Goal: Task Accomplishment & Management: Complete application form

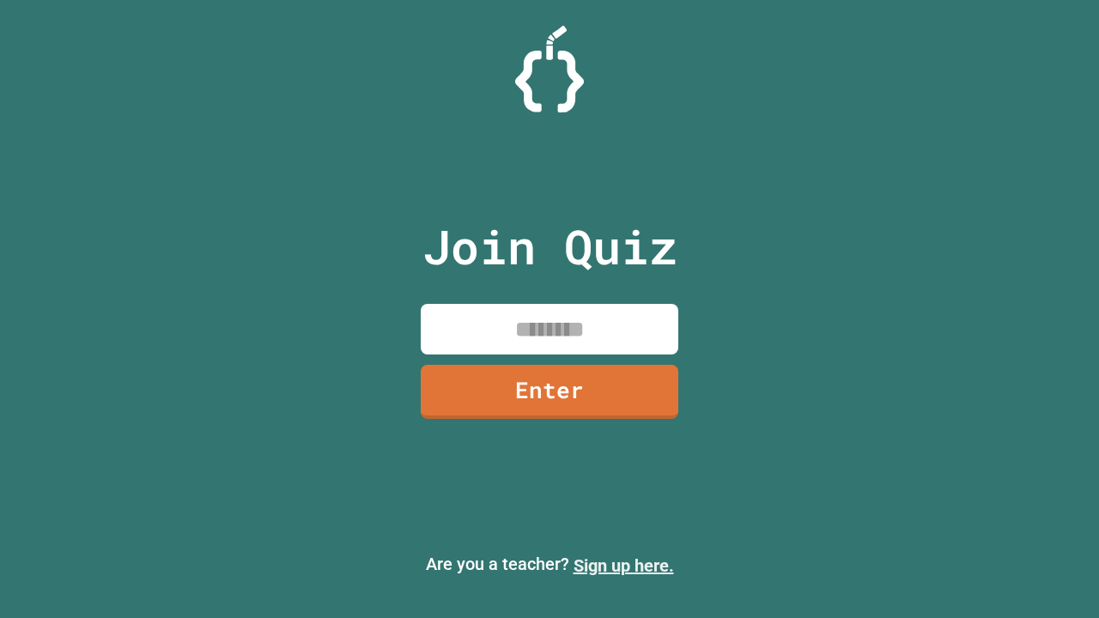
click at [623, 566] on link "Sign up here." at bounding box center [623, 565] width 100 height 21
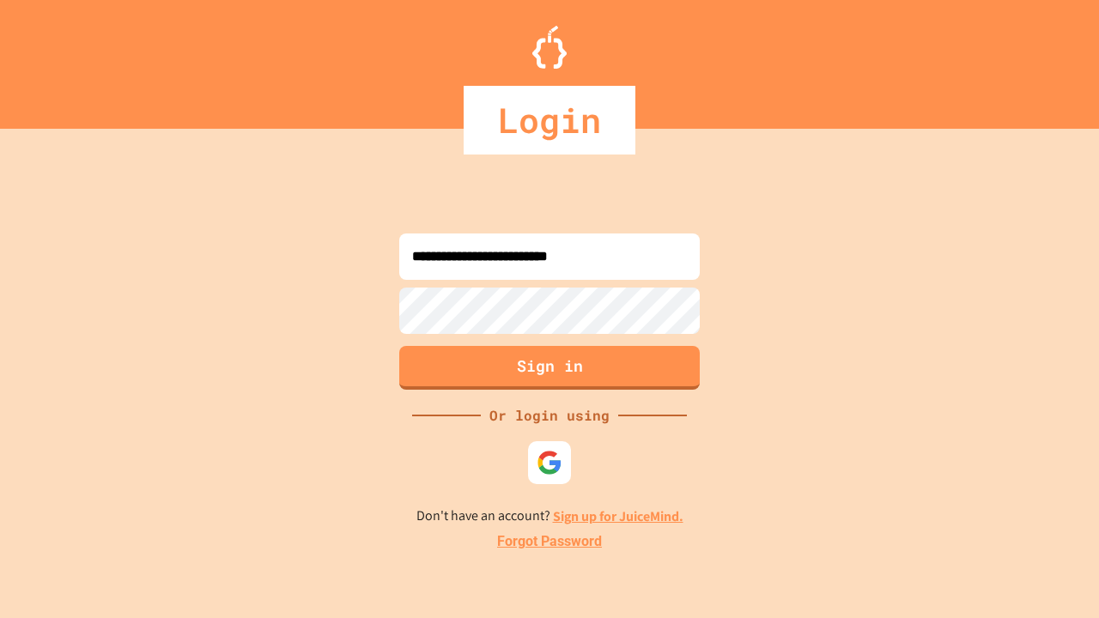
type input "**********"
